Goal: Task Accomplishment & Management: Use online tool/utility

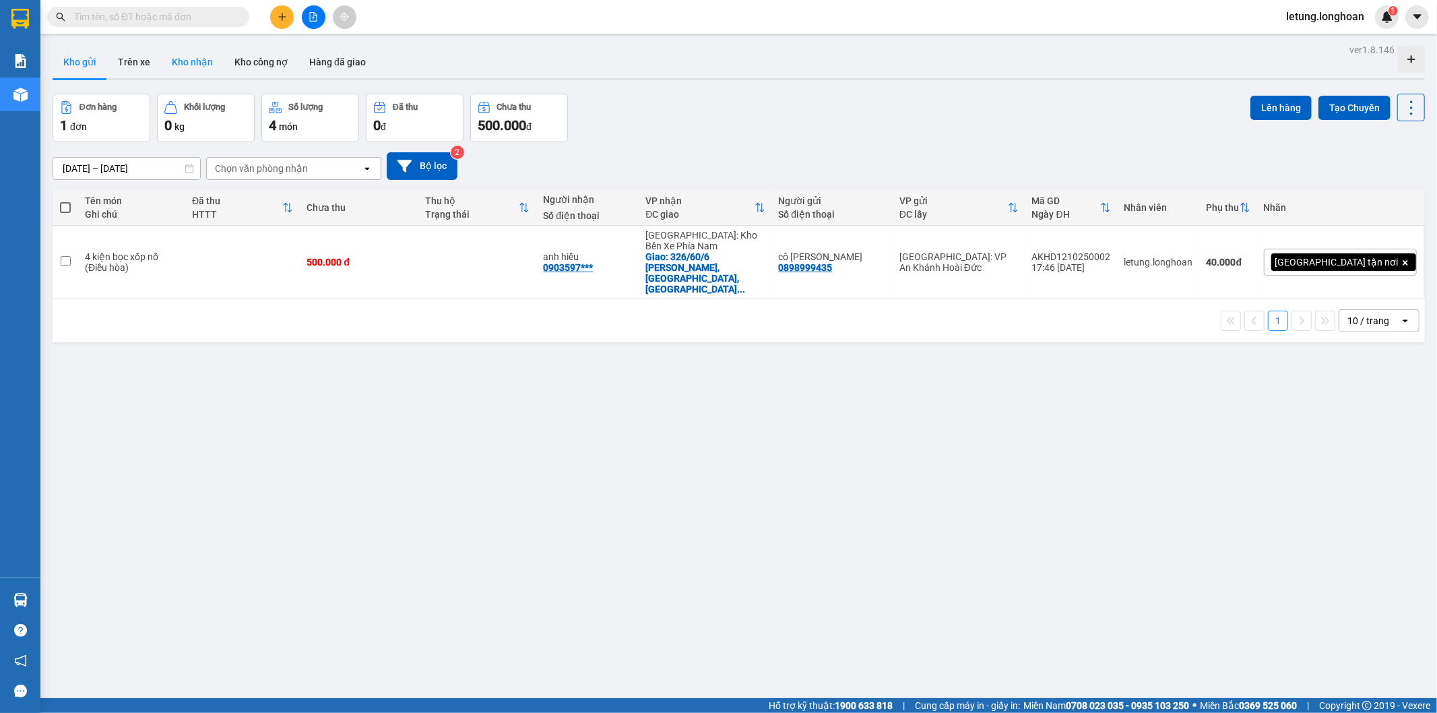
click at [202, 61] on button "Kho nhận" at bounding box center [192, 62] width 63 height 32
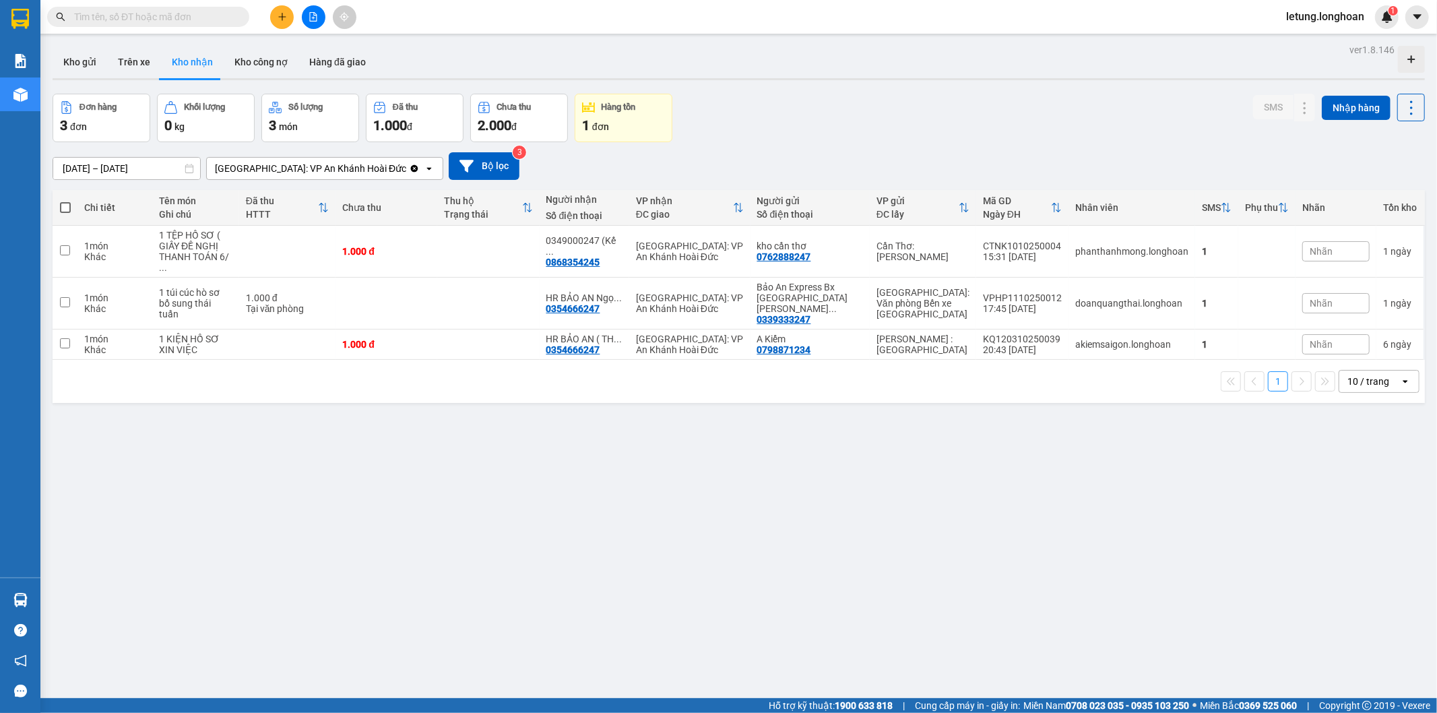
click at [90, 17] on input "text" at bounding box center [153, 16] width 159 height 15
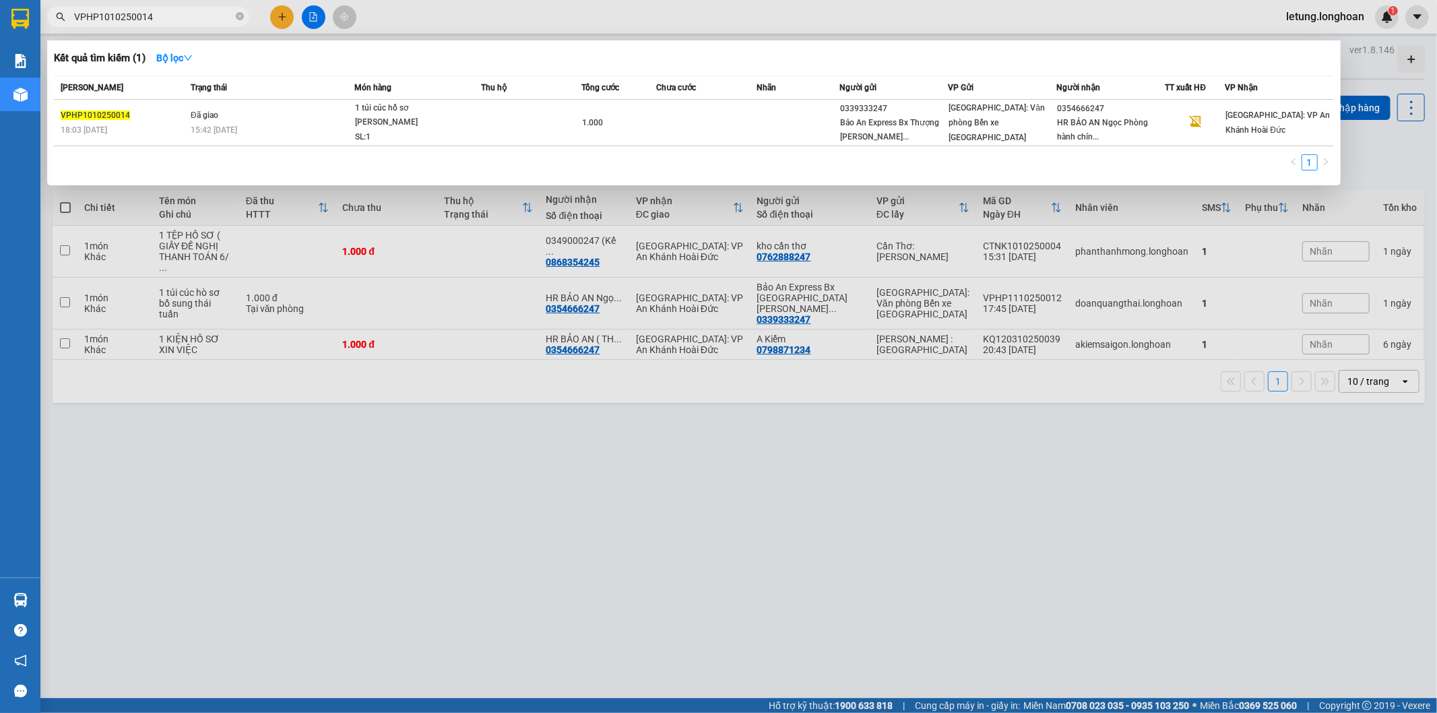
type input "VPHP1010250014"
drag, startPoint x: 441, startPoint y: 621, endPoint x: 459, endPoint y: 612, distance: 19.9
click at [443, 620] on div at bounding box center [718, 356] width 1437 height 713
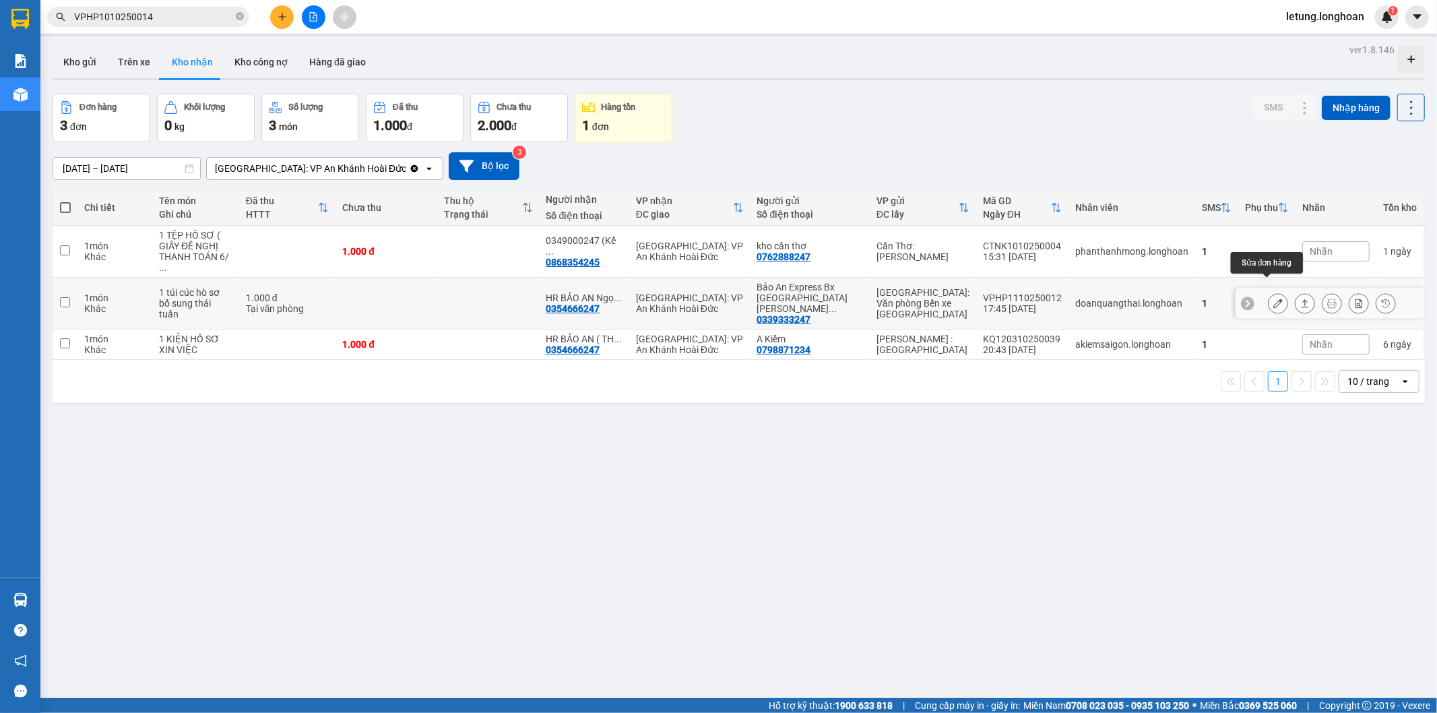
click at [1273, 298] on icon at bounding box center [1277, 302] width 9 height 9
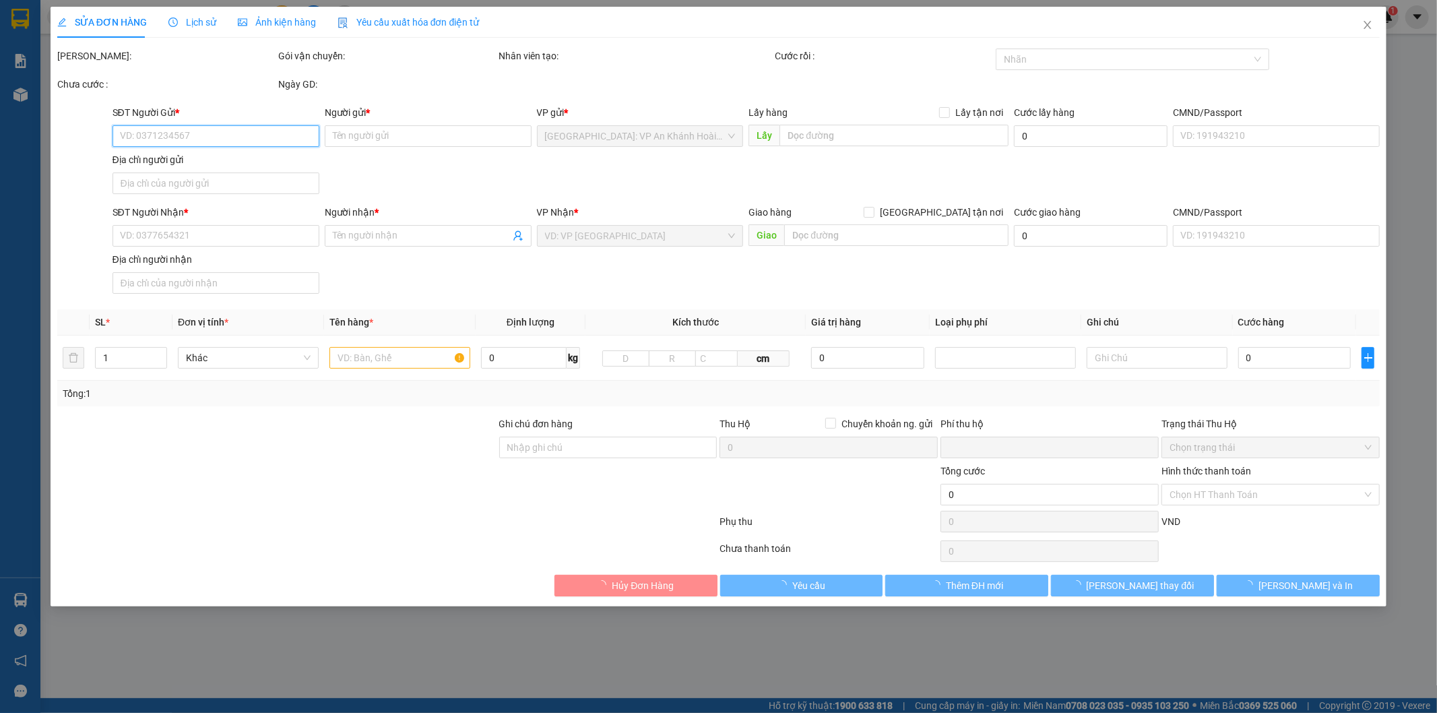
type input "0339333247"
type input "Bảo An Express Bx Thượng Lý [GEOGRAPHIC_DATA]"
type input "0354666247"
type input "HR BẢO AN Ngọc Phòng hành chính nhân sự"
type input "0"
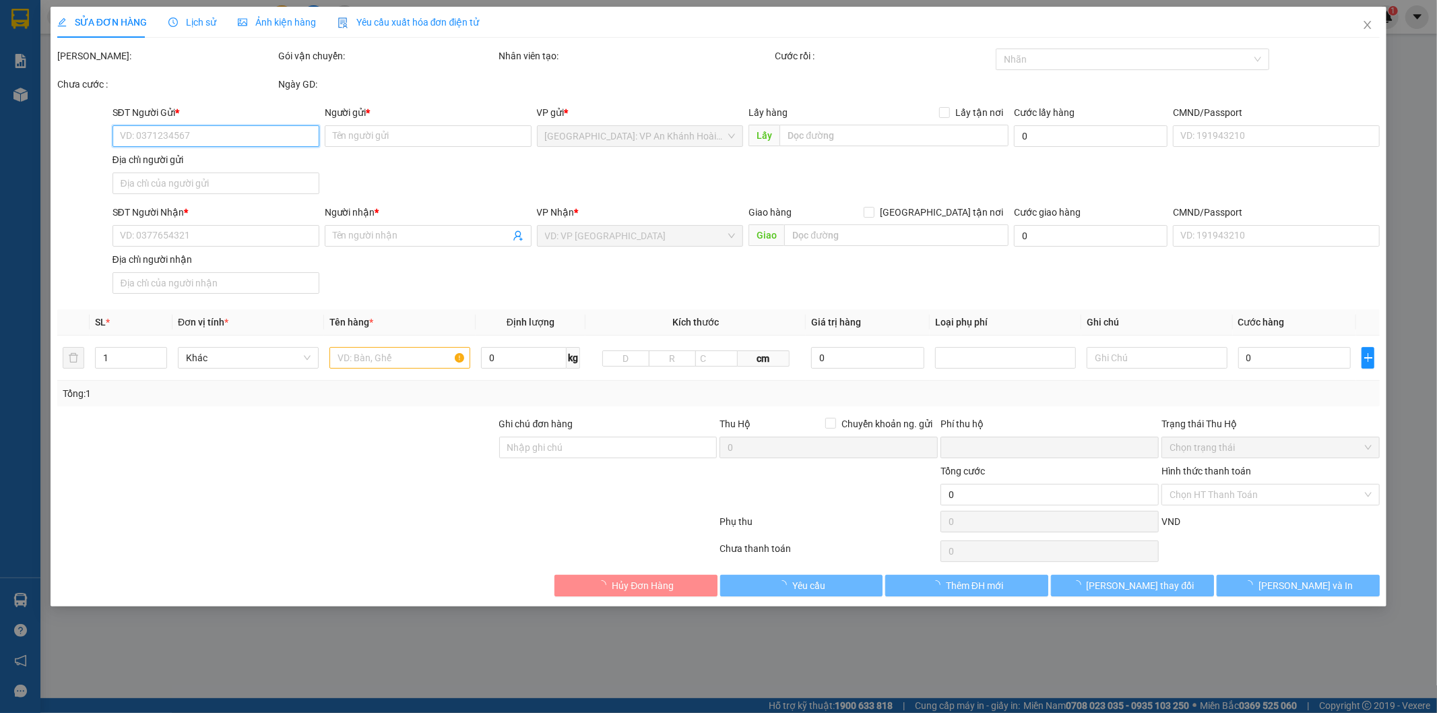
type input "1.000"
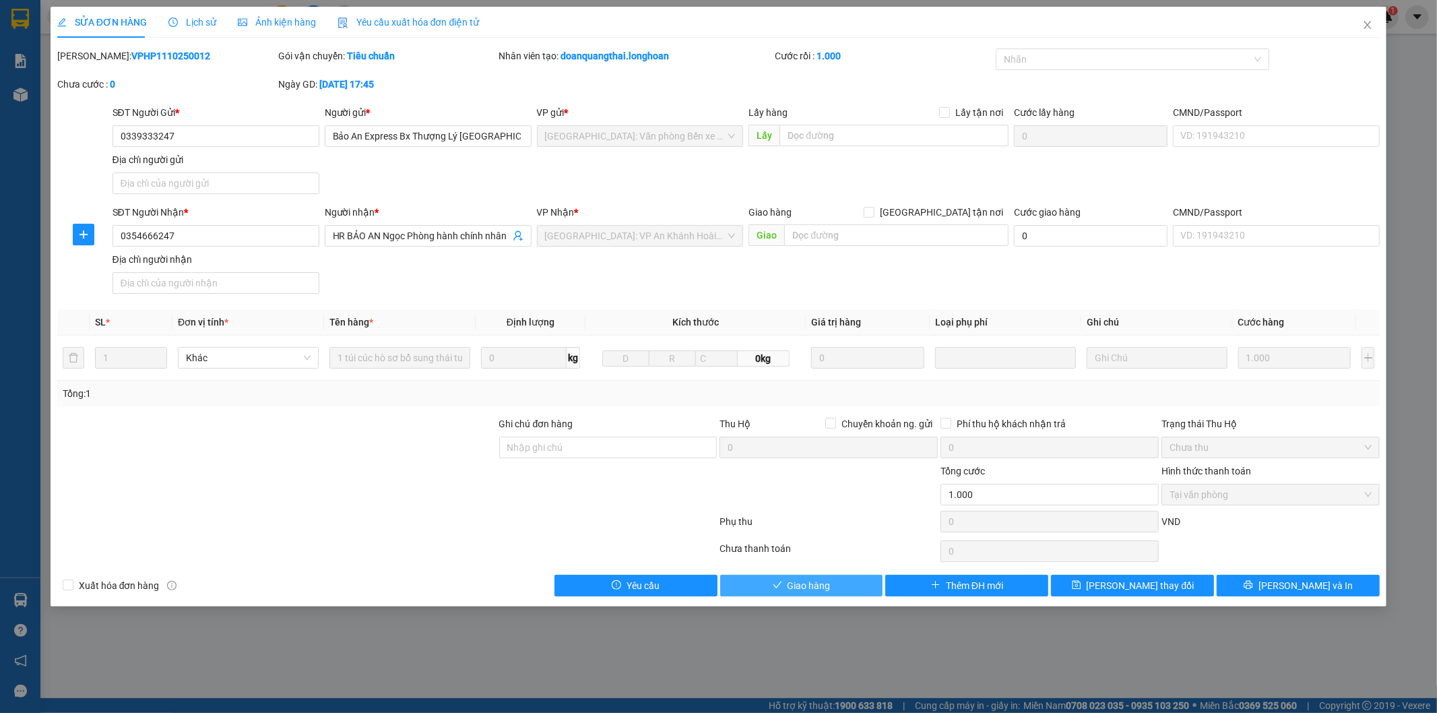
click at [790, 587] on span "Giao hàng" at bounding box center [808, 585] width 43 height 15
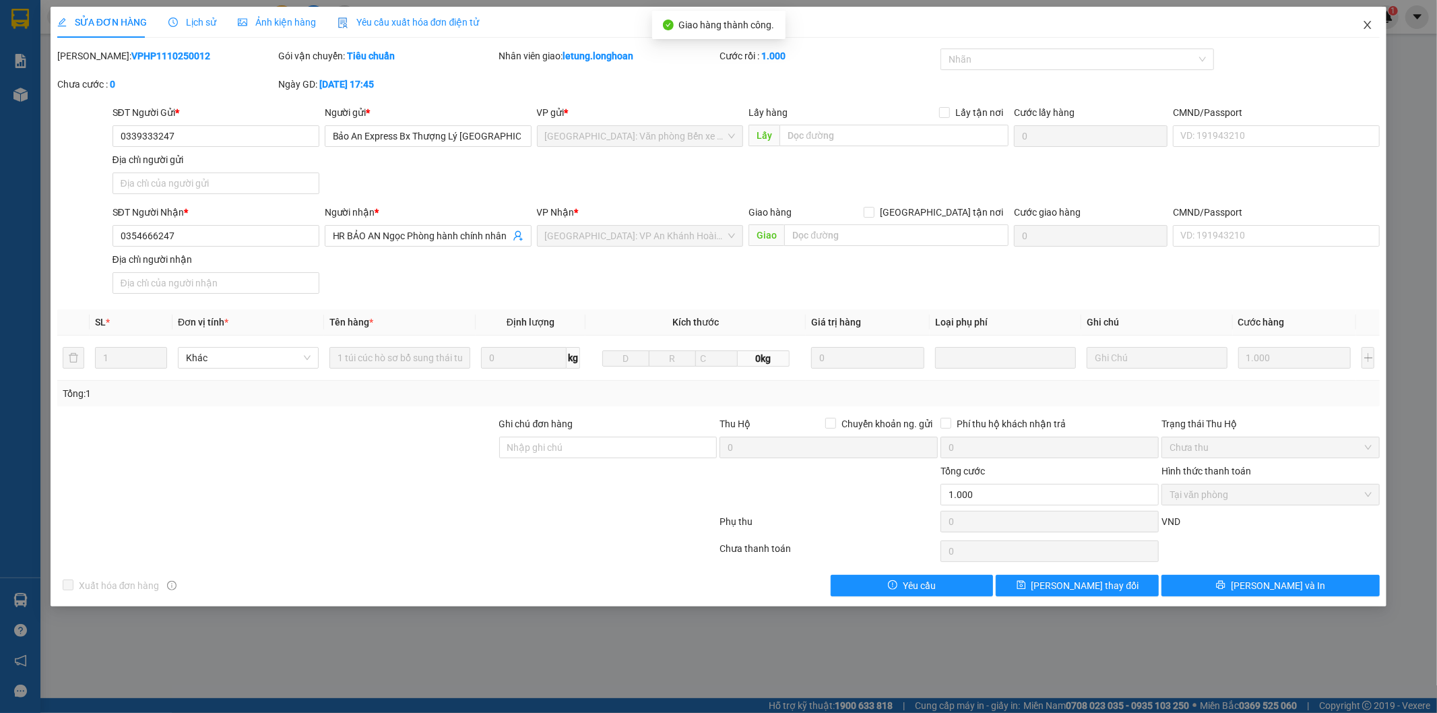
click at [1365, 28] on icon "close" at bounding box center [1367, 25] width 11 height 11
